Goal: Browse casually: Explore the website without a specific task or goal

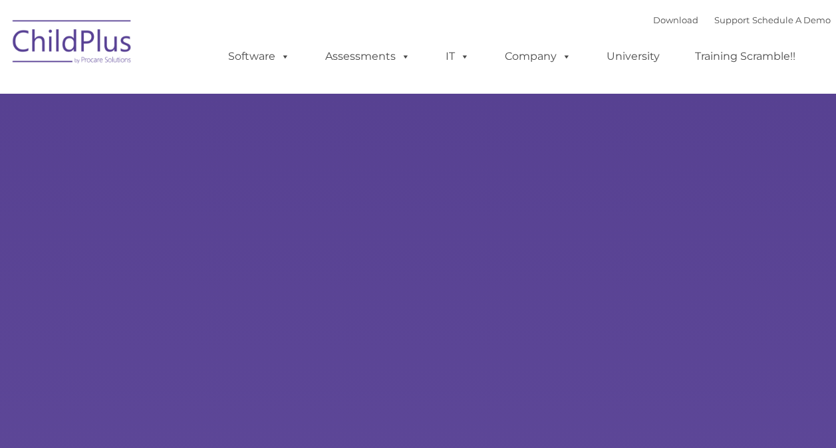
type input ""
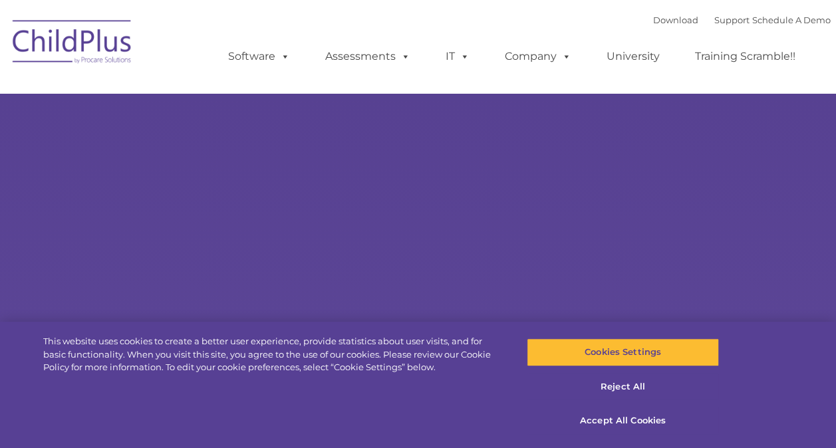
select select "MEDIUM"
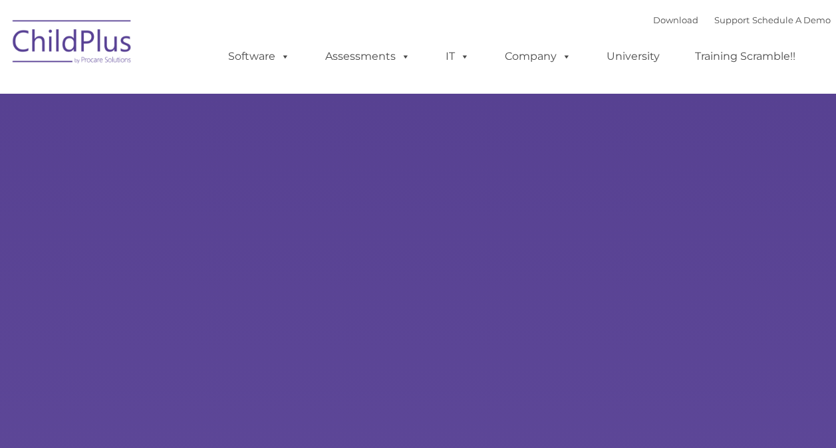
type input ""
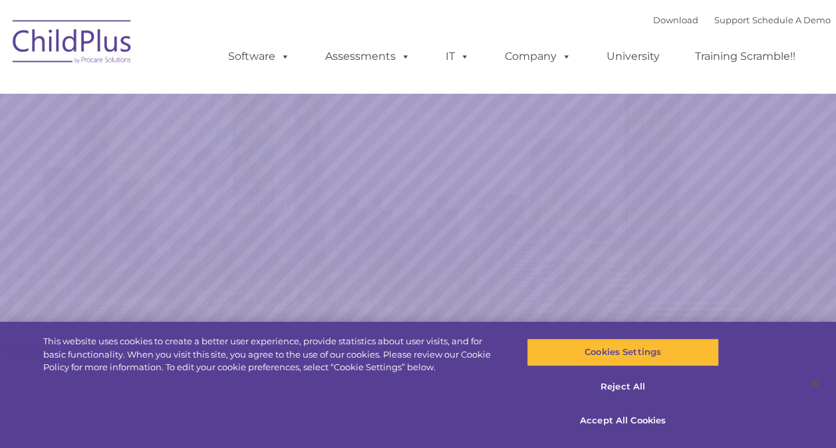
select select "MEDIUM"
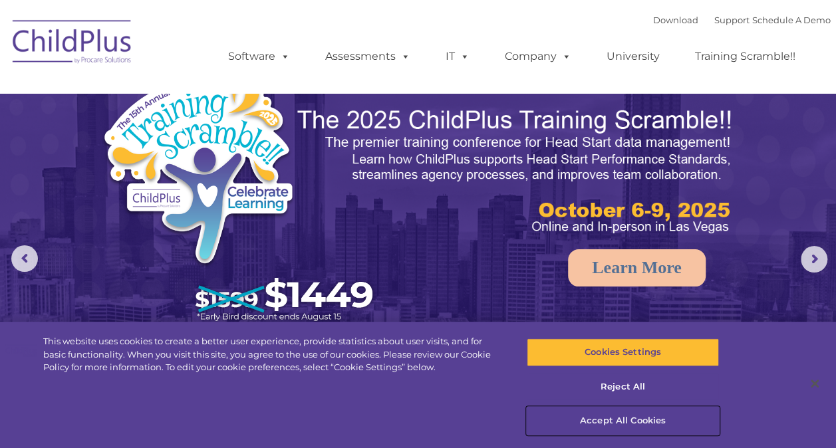
click at [625, 417] on button "Accept All Cookies" at bounding box center [623, 421] width 192 height 28
